Goal: Task Accomplishment & Management: Manage account settings

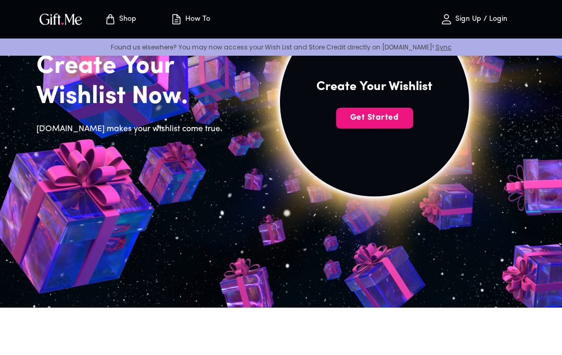
scroll to position [114, 0]
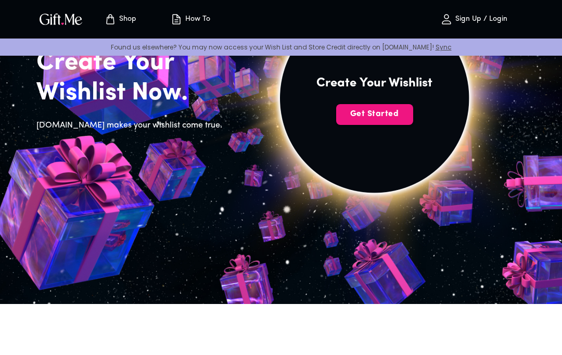
click at [384, 119] on span "Get Started" at bounding box center [374, 113] width 77 height 11
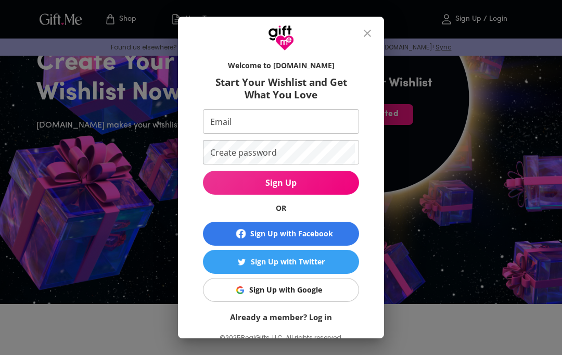
click at [321, 289] on div "Sign Up with Google" at bounding box center [285, 289] width 73 height 11
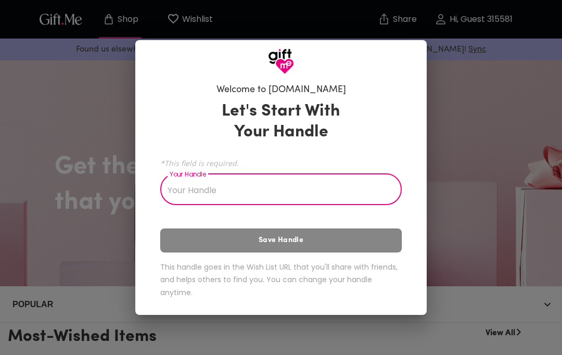
click at [316, 198] on input "Your Handle" at bounding box center [275, 190] width 230 height 29
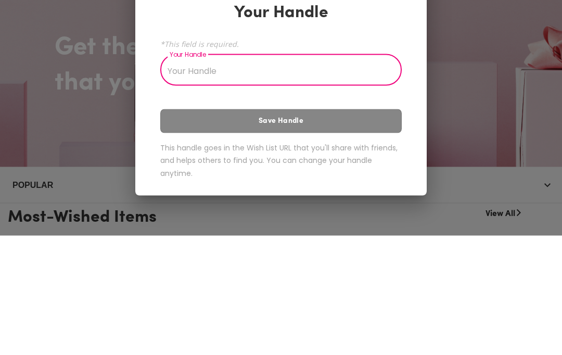
scroll to position [120, 0]
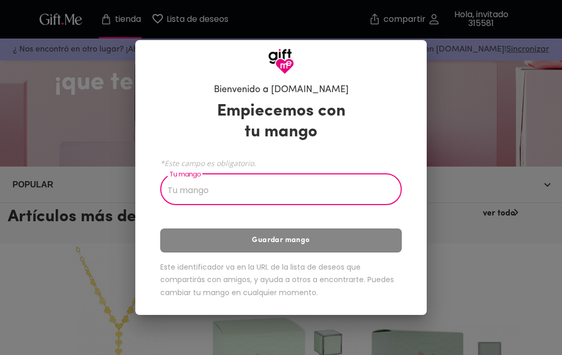
click at [348, 193] on input "Tu mango" at bounding box center [275, 190] width 230 height 29
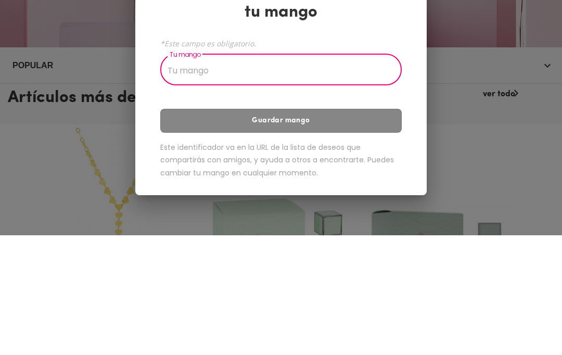
type input ","
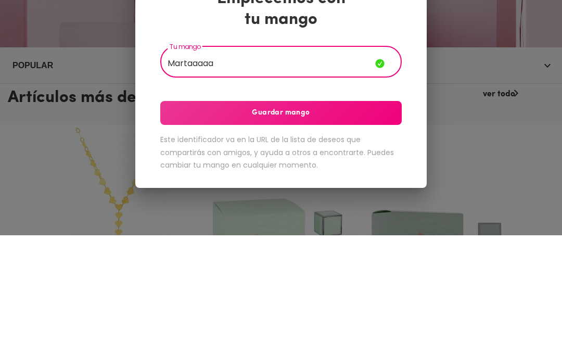
type input "Martaaaaa"
click at [343, 227] on span "Guardar mango" at bounding box center [280, 232] width 241 height 11
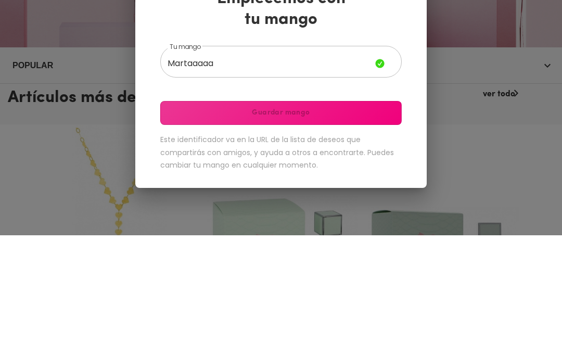
scroll to position [239, 0]
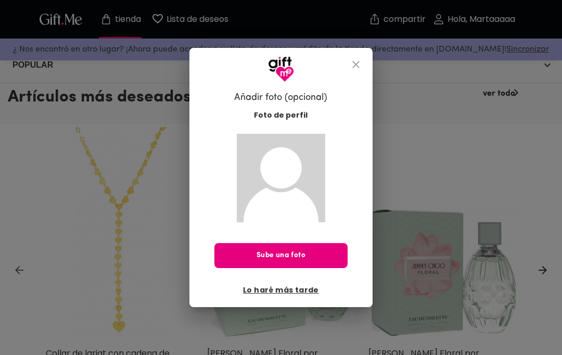
click at [304, 255] on span "Sube una foto" at bounding box center [280, 255] width 133 height 11
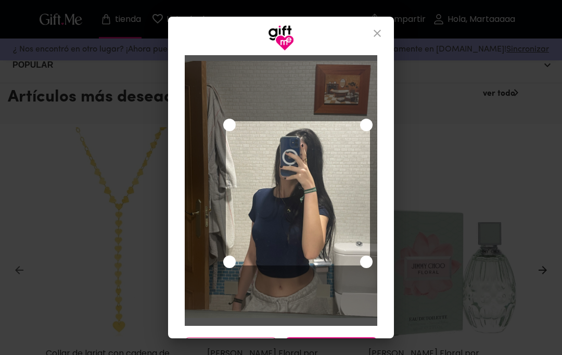
click at [379, 36] on icon "CERRAR" at bounding box center [377, 33] width 12 height 12
